Goal: Check status: Check status

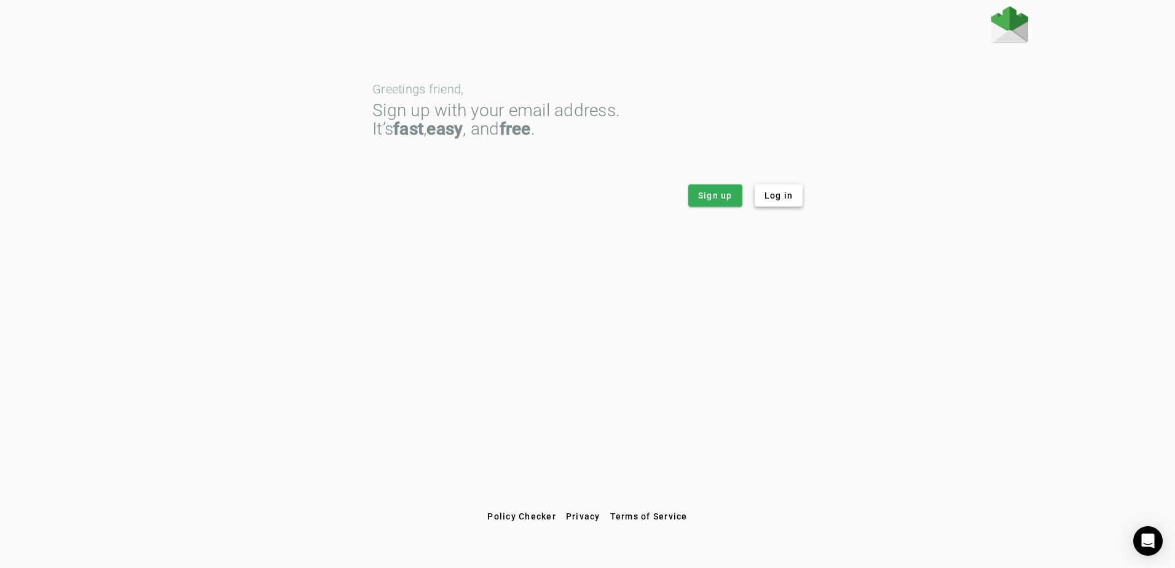
click at [758, 199] on span at bounding box center [778, 195] width 49 height 29
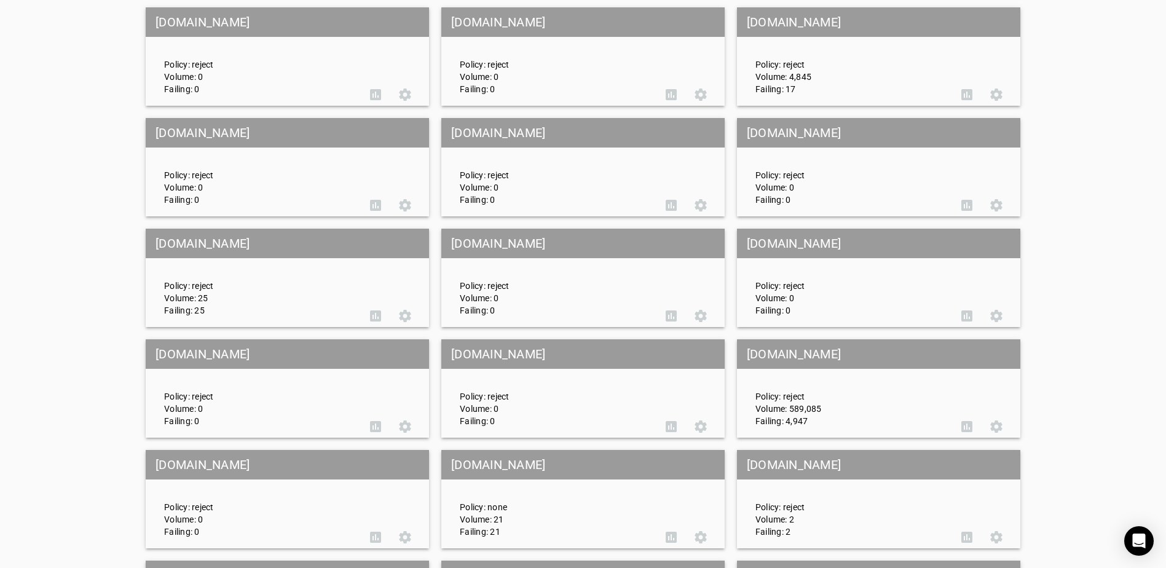
scroll to position [1966, 0]
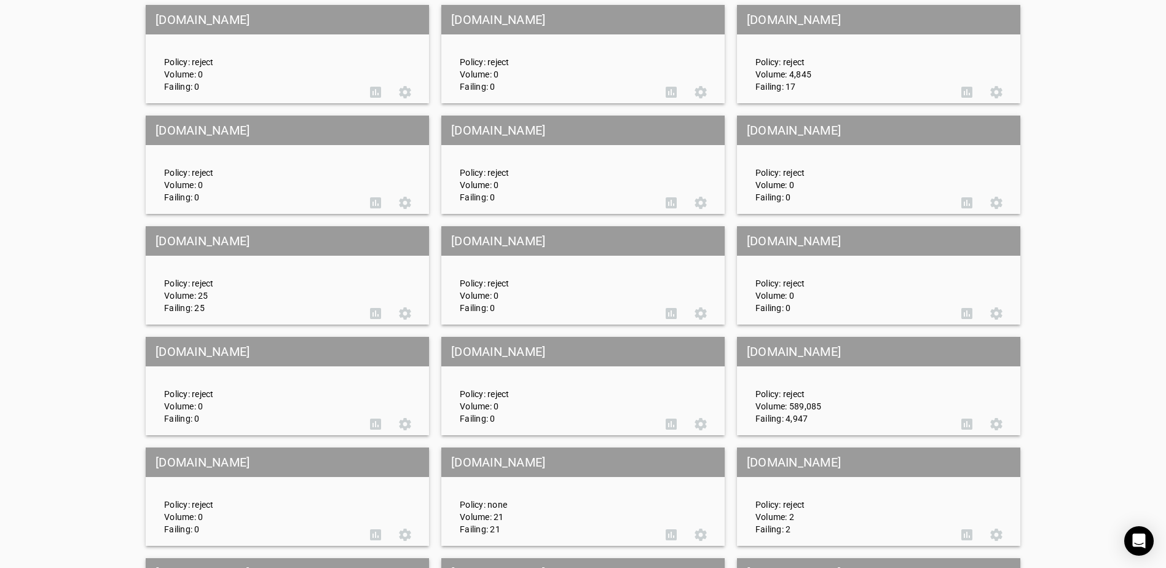
click at [858, 359] on mat-grid-tile-header "choctawnation.com" at bounding box center [878, 351] width 283 height 29
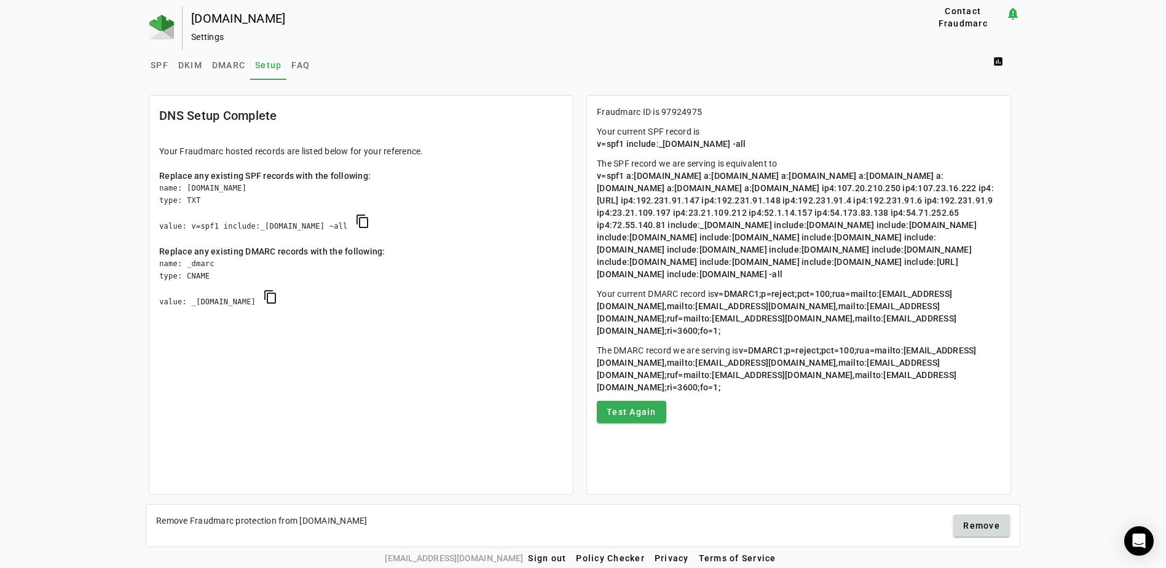
click at [154, 66] on span "SPF" at bounding box center [160, 65] width 18 height 9
